Goal: Obtain resource: Obtain resource

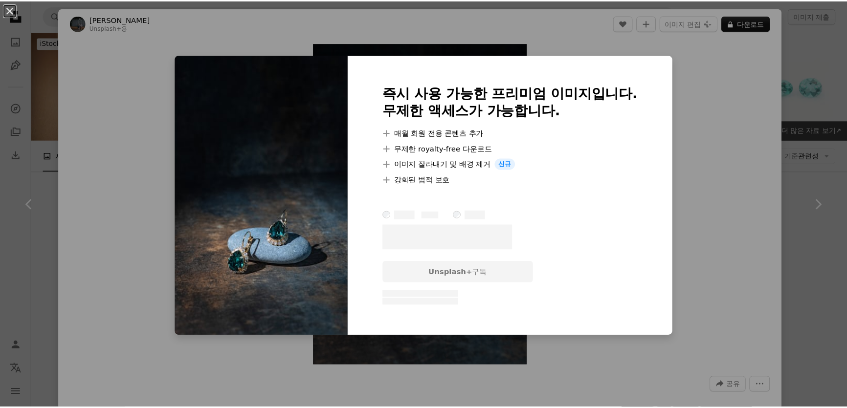
scroll to position [1378, 0]
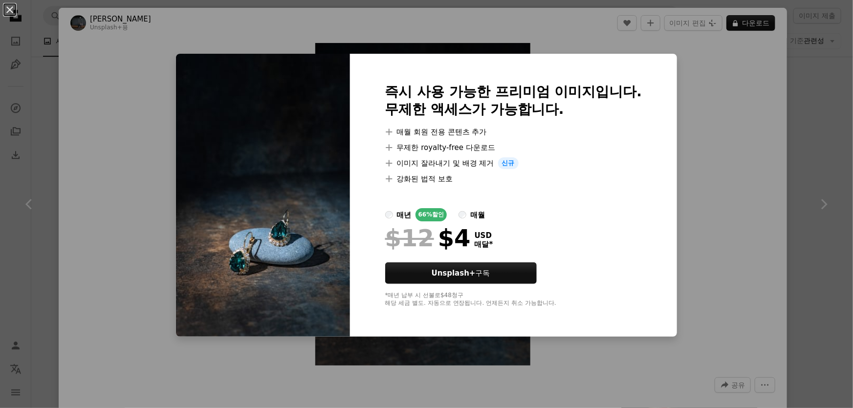
click at [735, 71] on div "An X shape 즉시 사용 가능한 프리미엄 이미지입니다. 무제한 액세스가 가능합니다. A plus sign 매월 회원 전용 콘텐츠 추가 A…" at bounding box center [426, 204] width 853 height 408
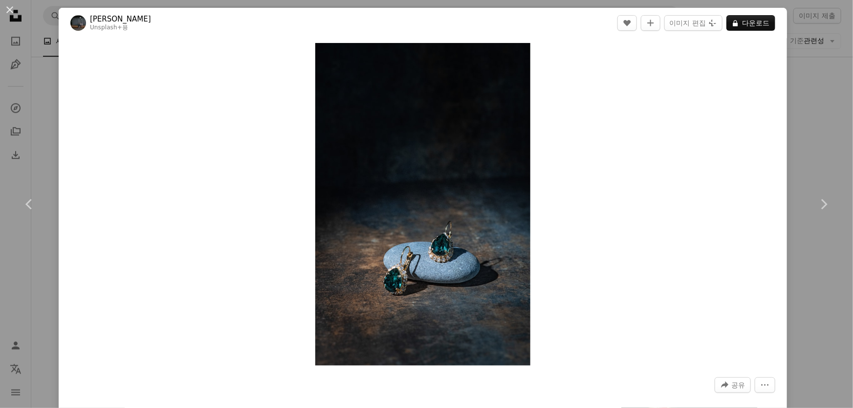
click at [792, 53] on div "An X shape Chevron left Chevron right [PERSON_NAME] Unsplash+ 용 A heart A plus …" at bounding box center [426, 204] width 853 height 408
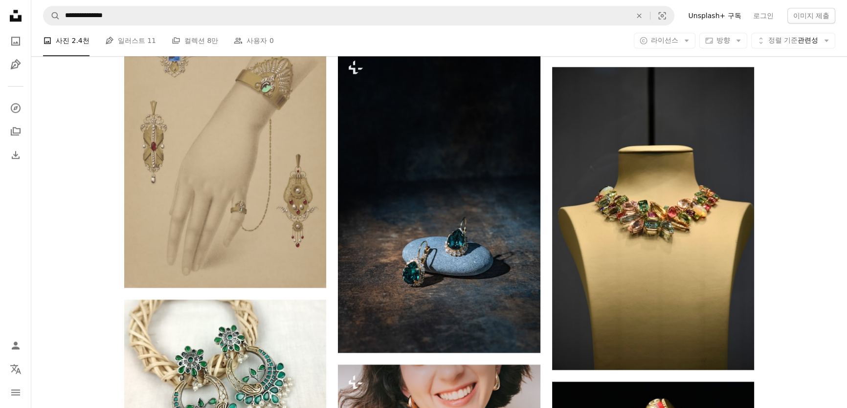
click at [662, 49] on div "A photo 사진 2.4천 Pen Tool 일러스트 11 A stack of folders 컬렉션 8만 People 사용자 0 A copyr…" at bounding box center [439, 40] width 792 height 31
click at [670, 44] on span "라이선스" at bounding box center [664, 41] width 27 height 8
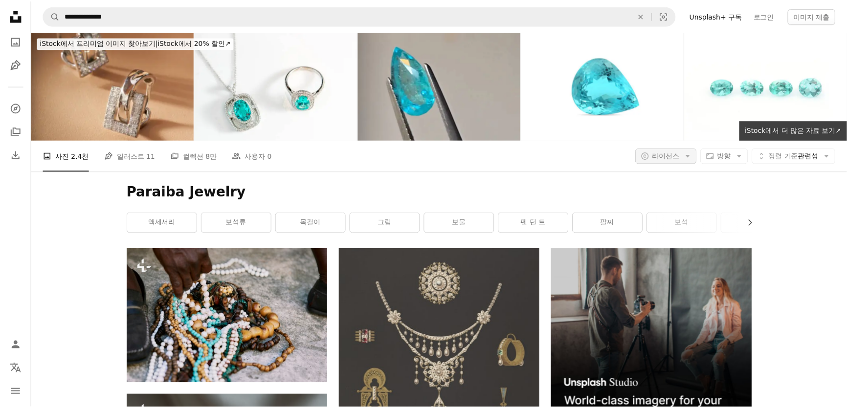
scroll to position [1378, 0]
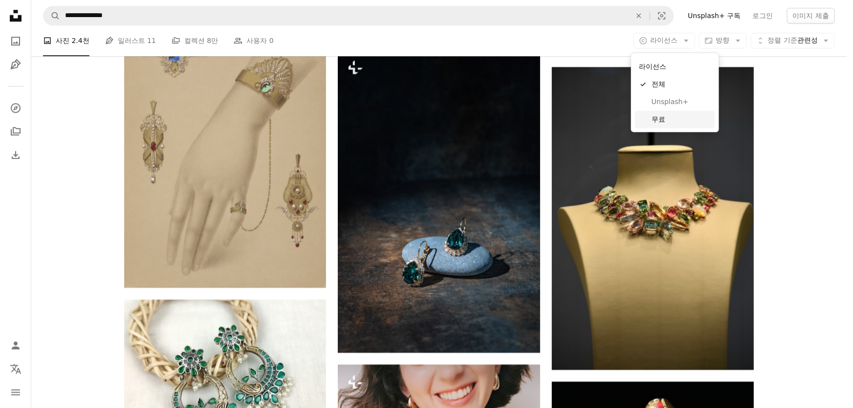
click at [664, 117] on span "무료" at bounding box center [682, 119] width 60 height 10
